Goal: Navigation & Orientation: Find specific page/section

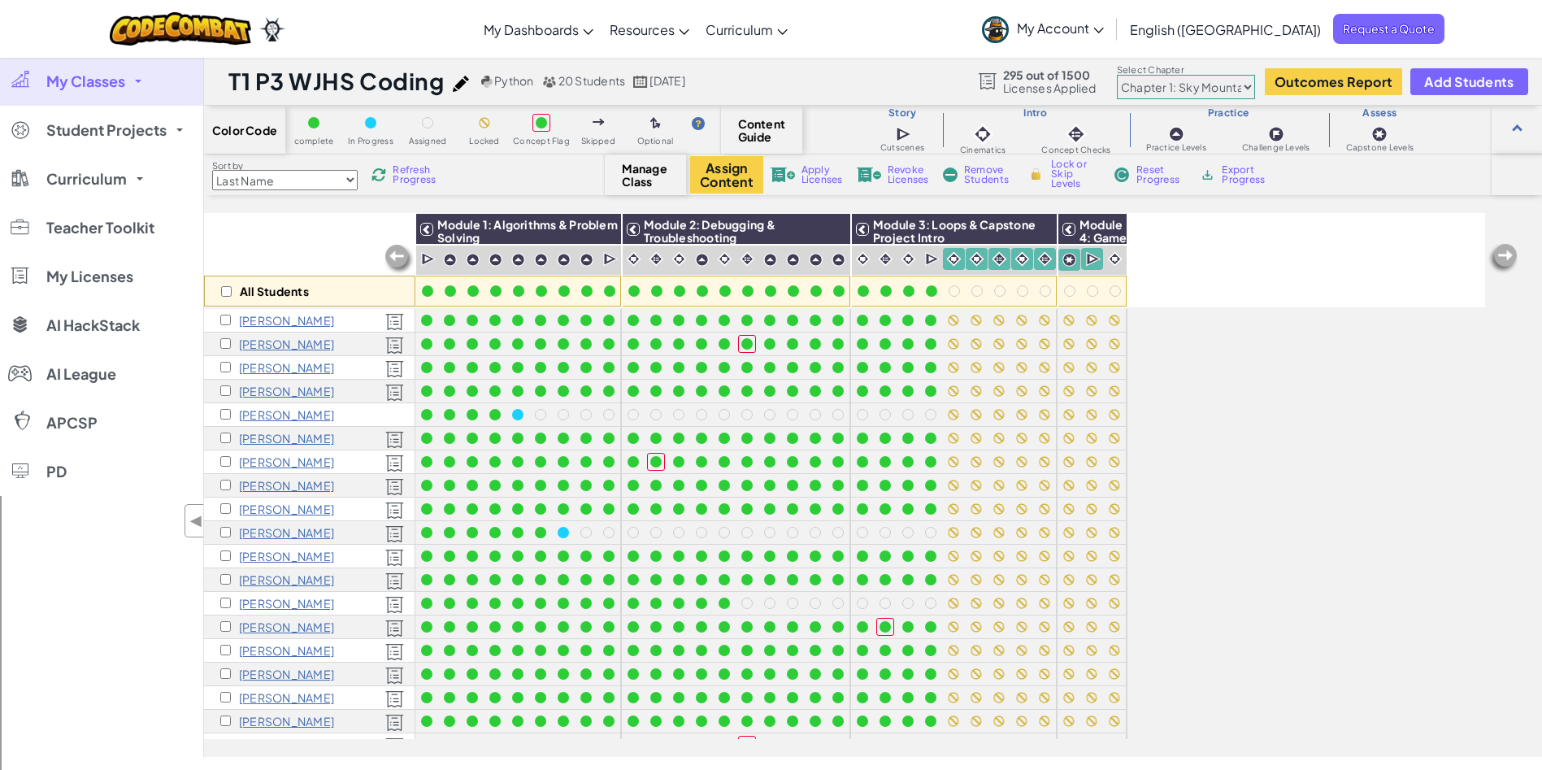
scroll to position [59, 0]
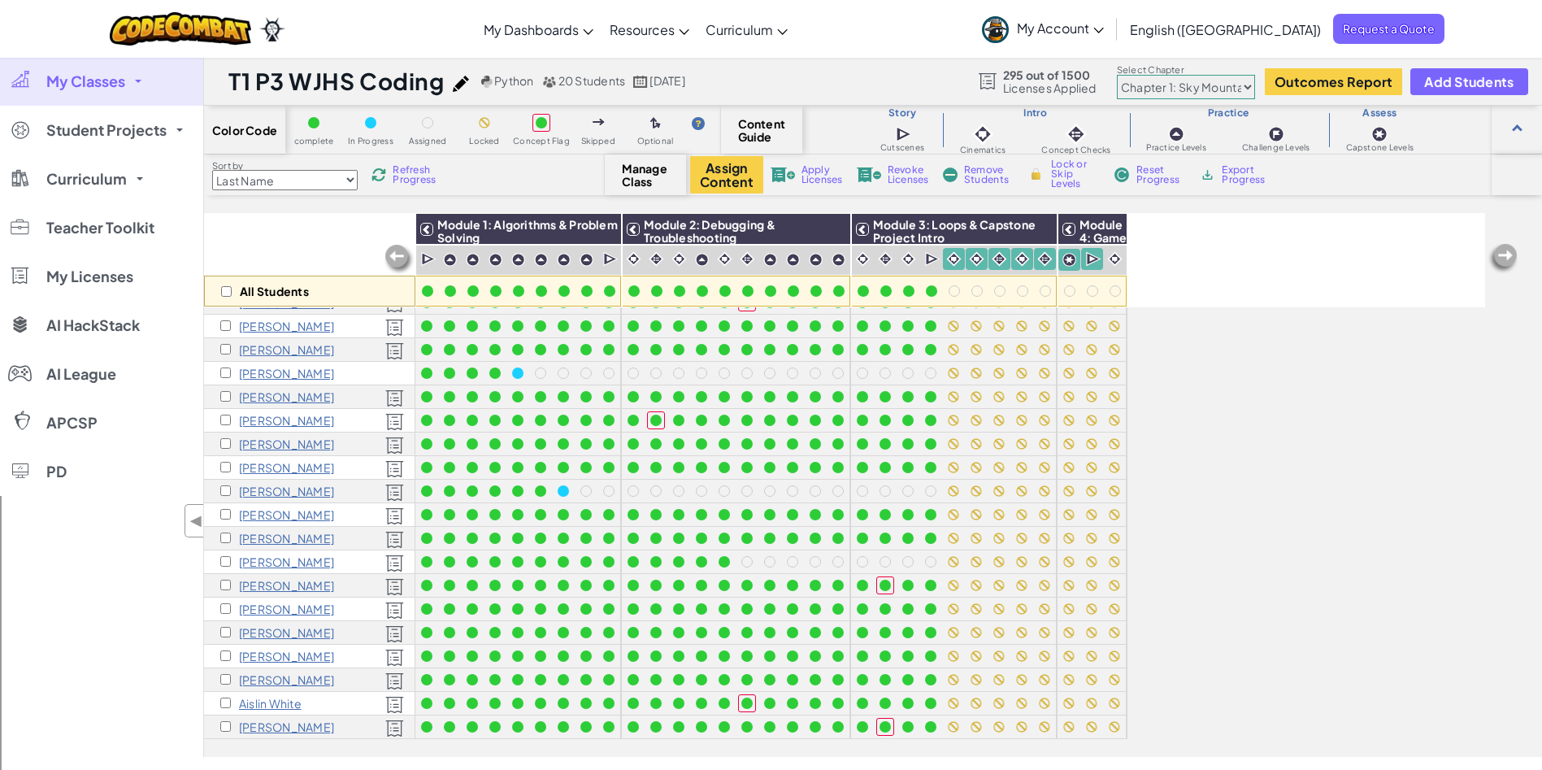
click at [110, 91] on link "My Classes" at bounding box center [101, 81] width 203 height 49
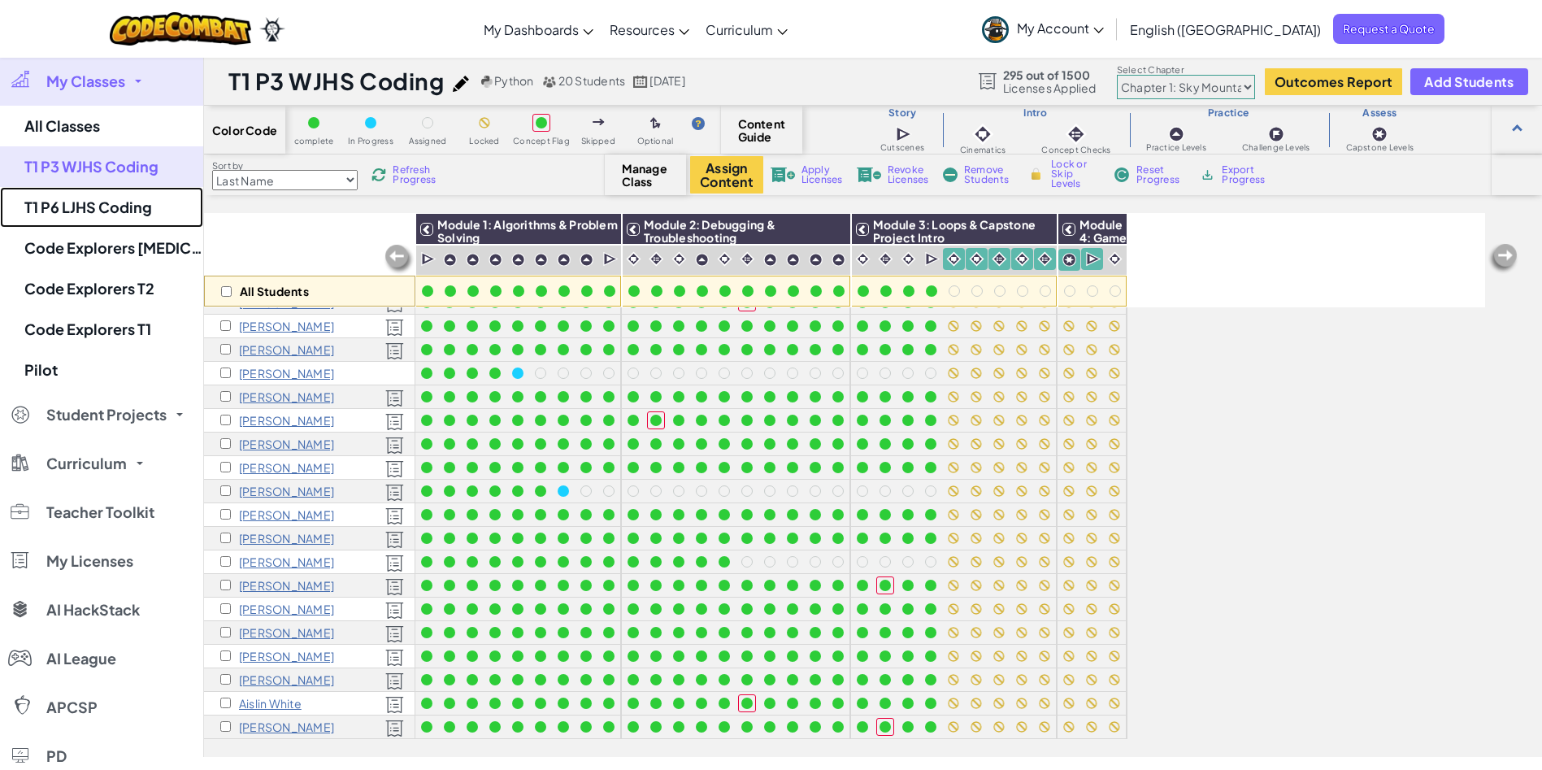
click at [112, 200] on link "T1 P6 LJHS Coding" at bounding box center [101, 207] width 203 height 41
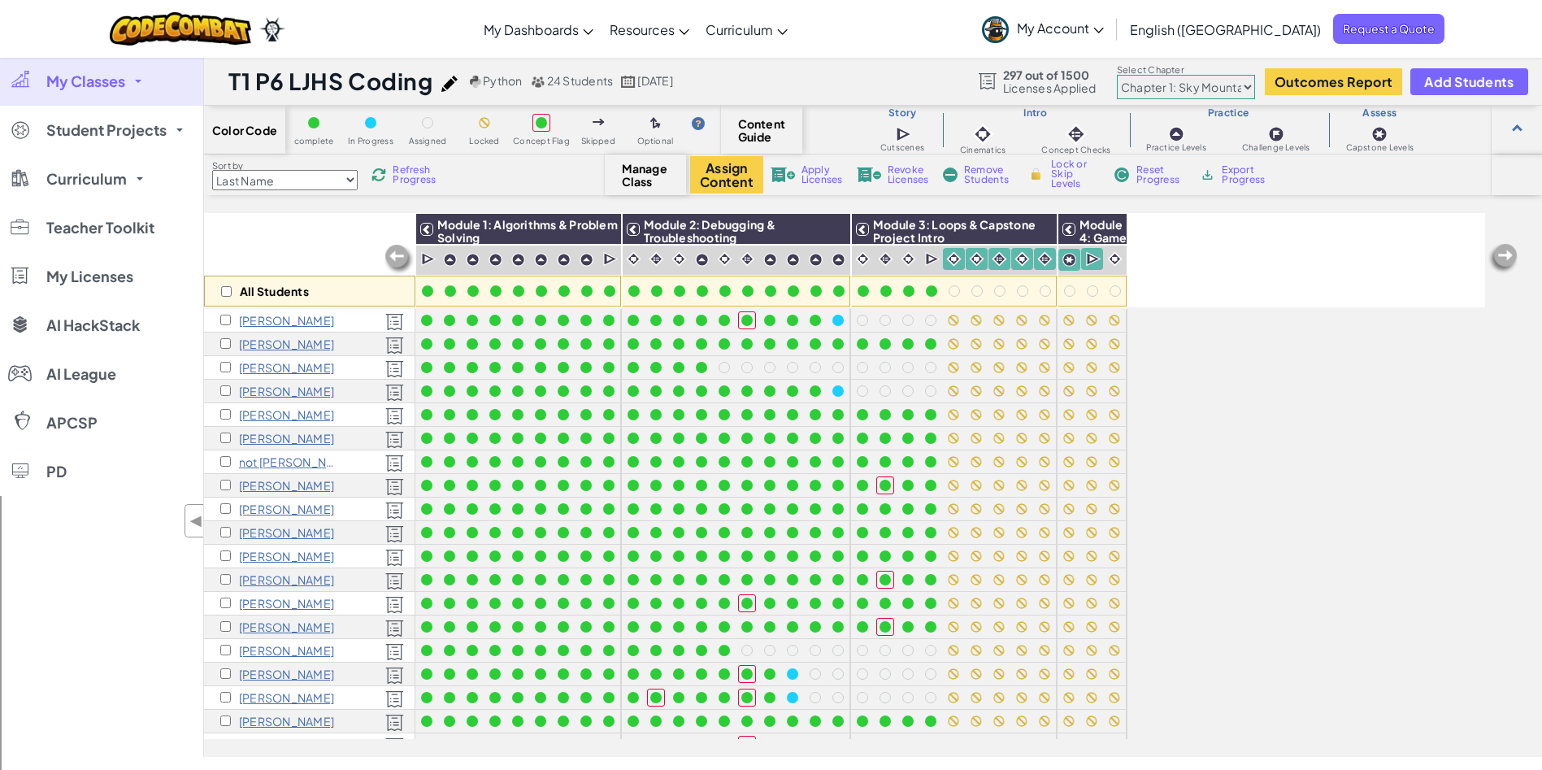
click at [386, 172] on img at bounding box center [379, 174] width 15 height 15
